Goal: Task Accomplishment & Management: Manage account settings

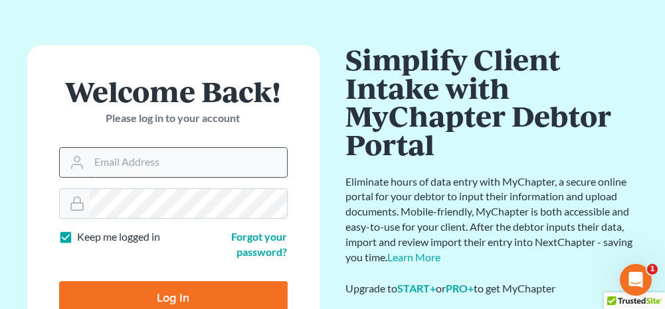
scroll to position [66, 0]
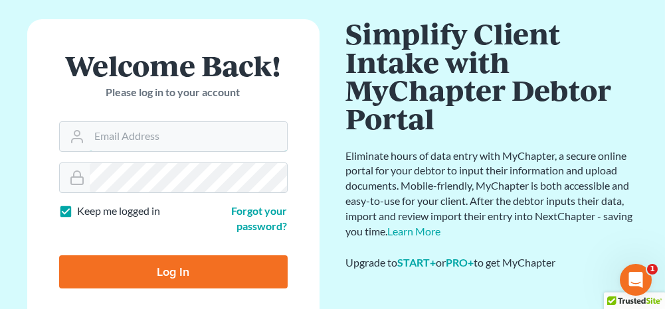
type input "anniston@jenningsandmesser.com"
click at [148, 275] on input "Log In" at bounding box center [173, 272] width 228 height 33
type input "Thinking..."
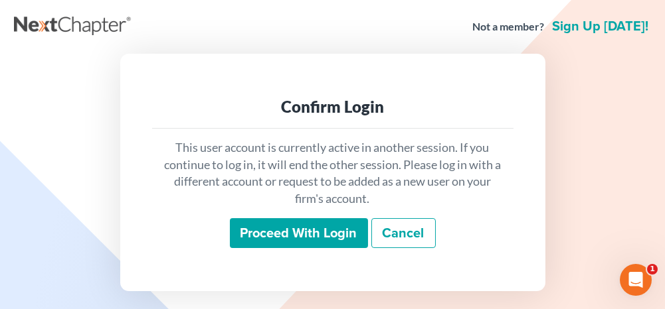
click at [274, 234] on input "Proceed with login" at bounding box center [299, 233] width 138 height 31
